Goal: Register for event/course

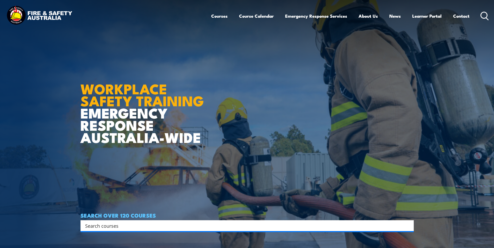
click at [484, 15] on icon at bounding box center [484, 16] width 8 height 9
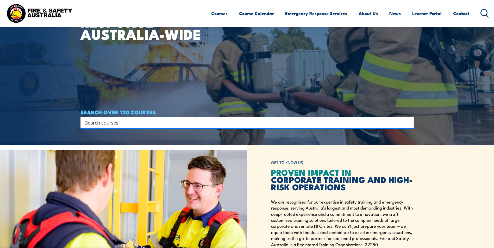
scroll to position [104, 0]
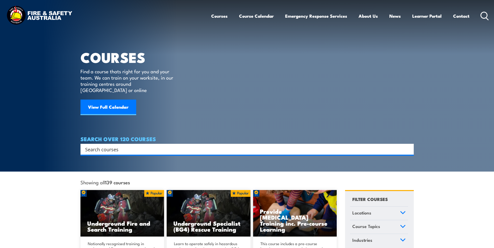
click at [102, 146] on input "Search input" at bounding box center [243, 150] width 317 height 8
type input "spotter"
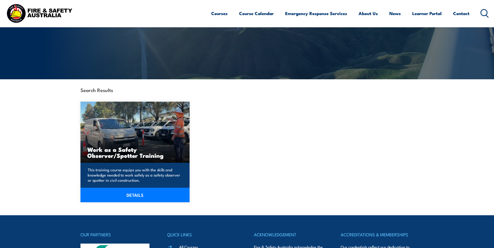
scroll to position [78, 0]
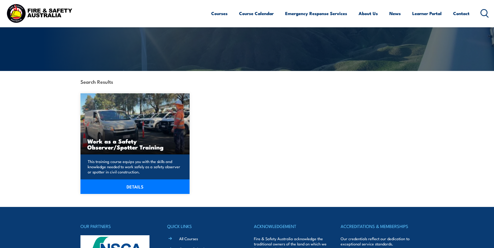
click at [124, 147] on h3 "Work as a Safety Observer/Spotter Training" at bounding box center [135, 144] width 96 height 12
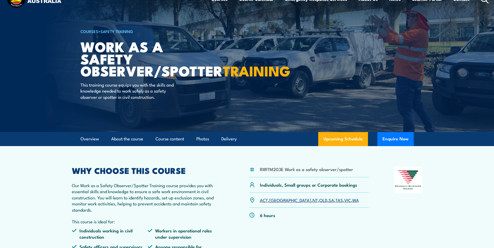
scroll to position [26, 0]
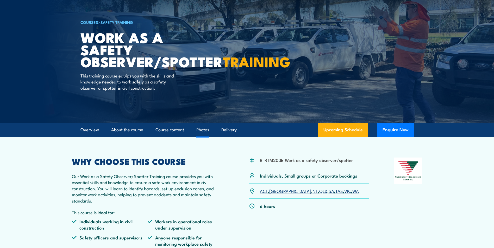
click at [203, 130] on link "Photos" at bounding box center [202, 130] width 13 height 14
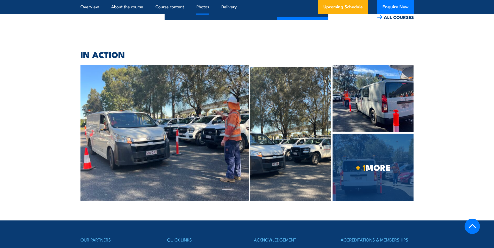
scroll to position [1103, 0]
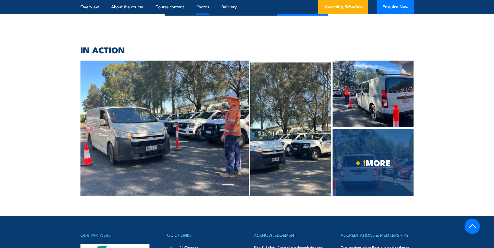
click at [369, 159] on span "+ 1 MORE" at bounding box center [372, 162] width 81 height 7
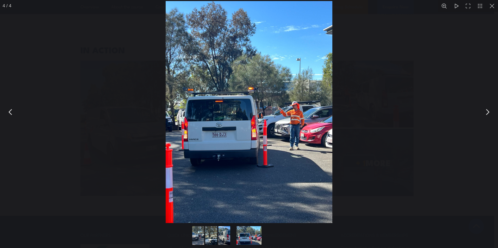
click at [198, 235] on button "Go to slide #1" at bounding box center [198, 235] width 25 height 19
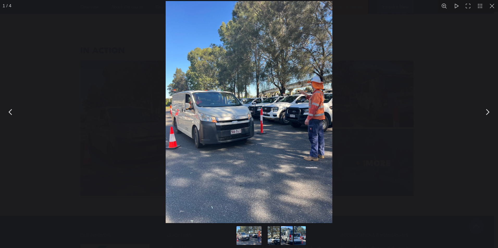
click at [269, 235] on button "Go to slide #2" at bounding box center [273, 235] width 25 height 19
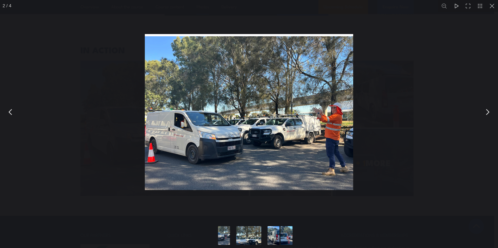
click at [275, 232] on button "Go to slide #3" at bounding box center [273, 235] width 25 height 19
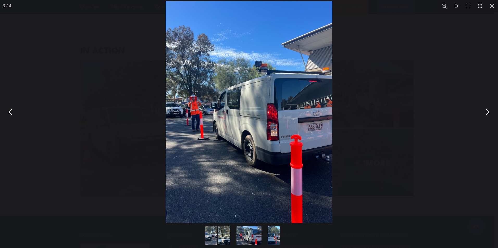
click at [280, 233] on div "You can close this modal content with the ESC key" at bounding box center [249, 236] width 496 height 24
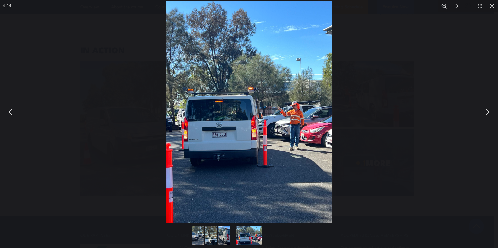
click at [381, 161] on div "You can close this modal content with the ESC key" at bounding box center [249, 112] width 498 height 224
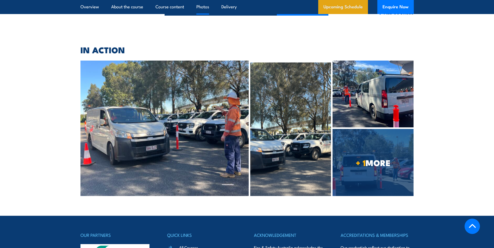
click at [342, 8] on link "Upcoming Schedule" at bounding box center [343, 7] width 50 height 14
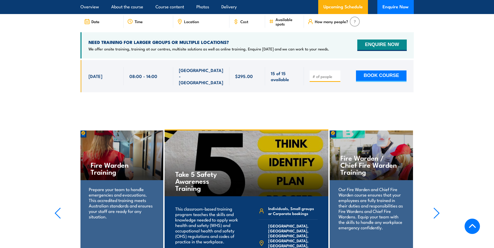
scroll to position [798, 0]
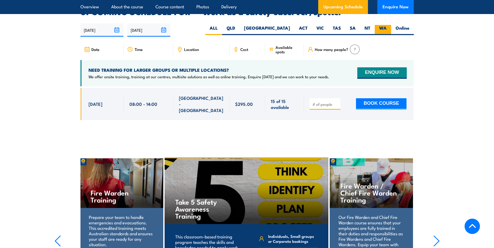
click at [383, 25] on label "WA" at bounding box center [383, 30] width 16 height 10
click at [387, 25] on input "WA" at bounding box center [388, 26] width 3 height 3
radio input "true"
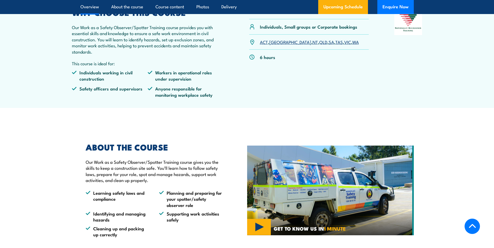
scroll to position [208, 0]
